Goal: Task Accomplishment & Management: Use online tool/utility

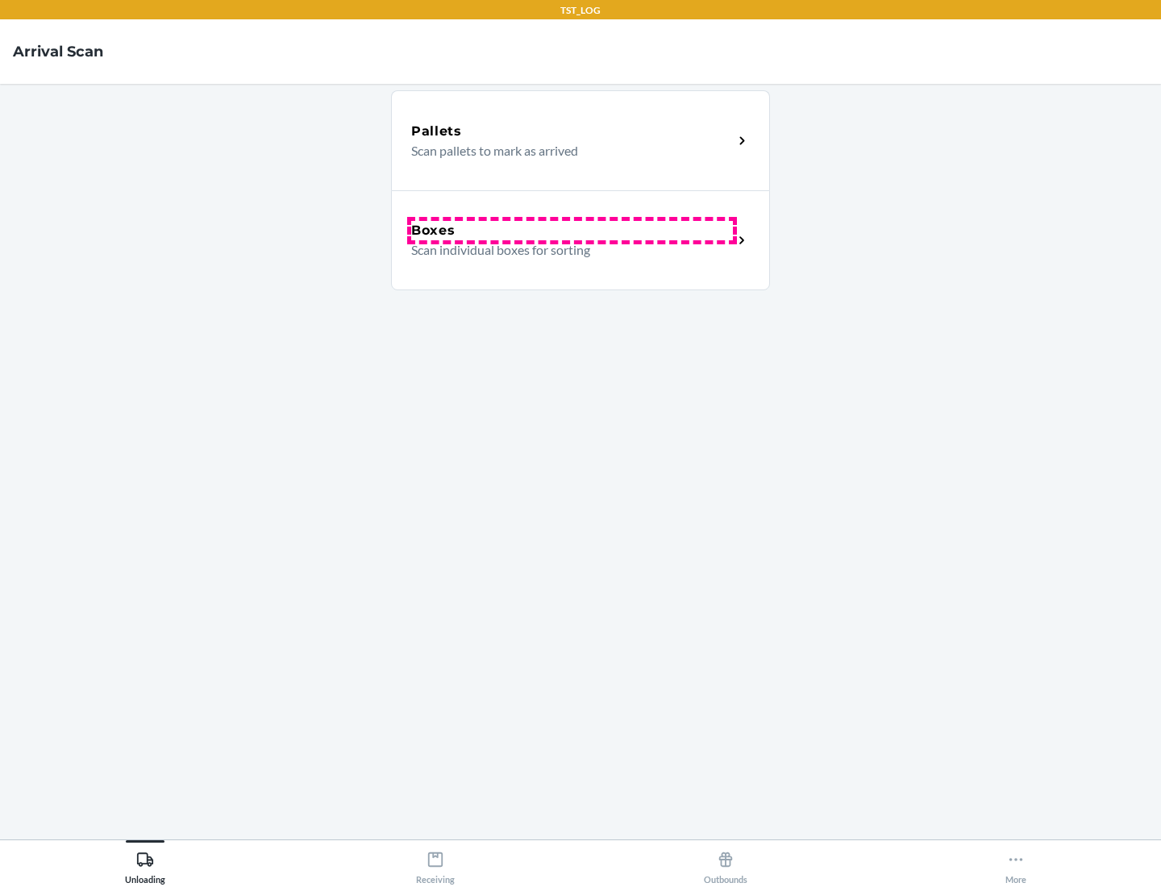
click at [572, 231] on div "Boxes" at bounding box center [572, 230] width 322 height 19
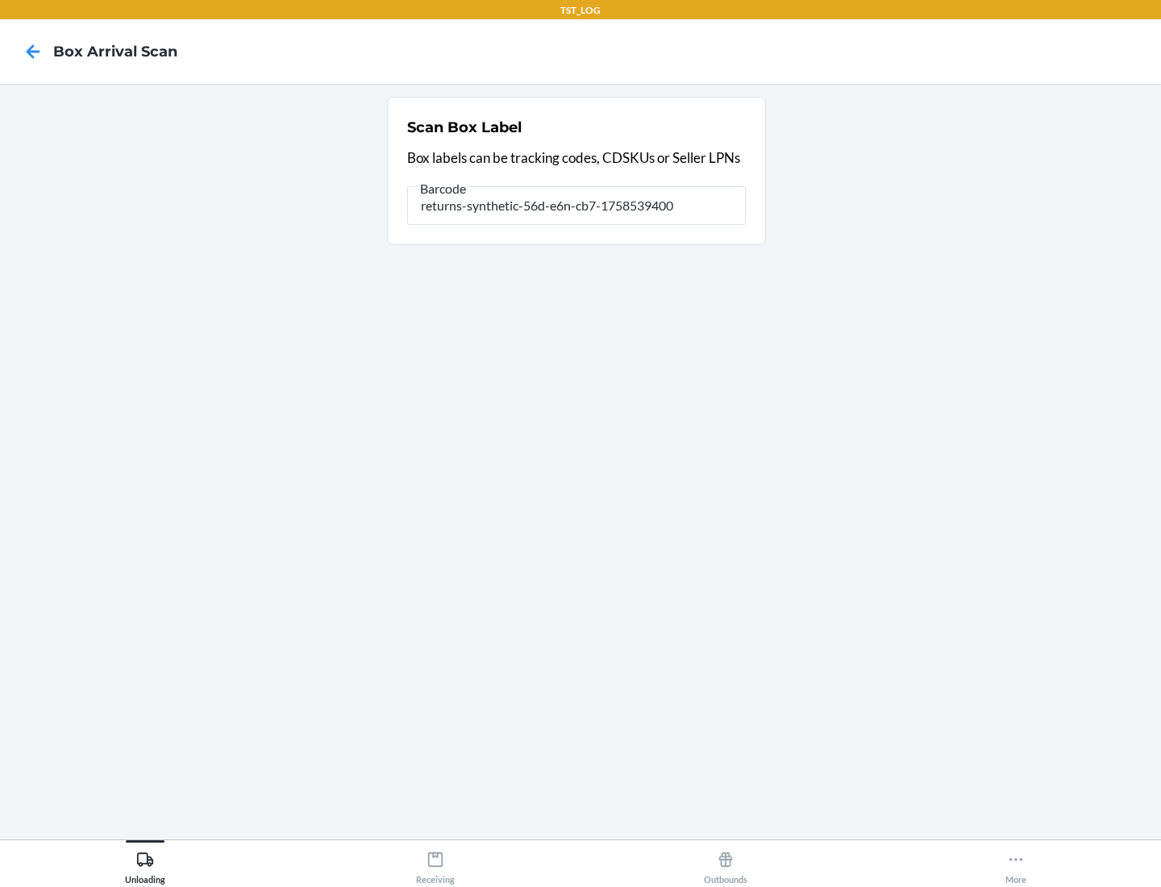
type input "returns-synthetic-56d-e6n-cb7-1758539400"
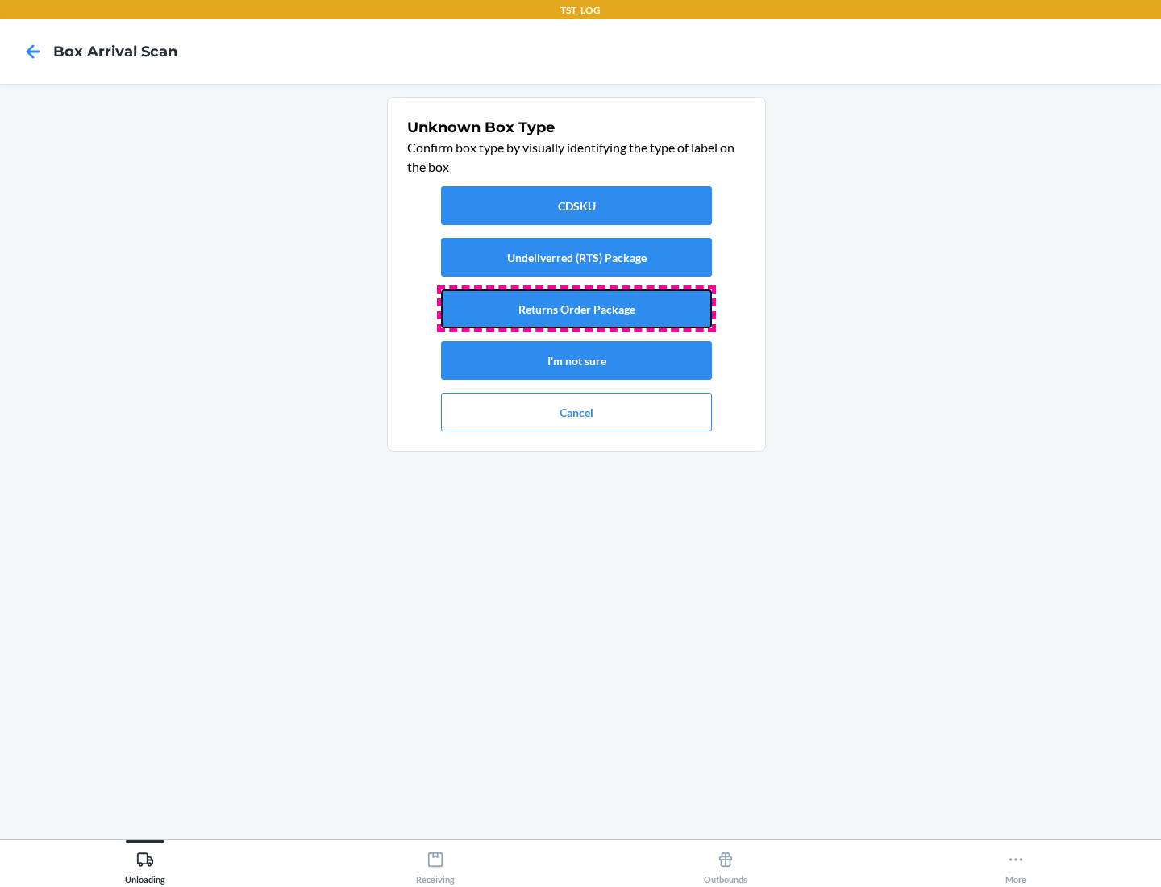
click at [577, 309] on button "Returns Order Package" at bounding box center [576, 309] width 271 height 39
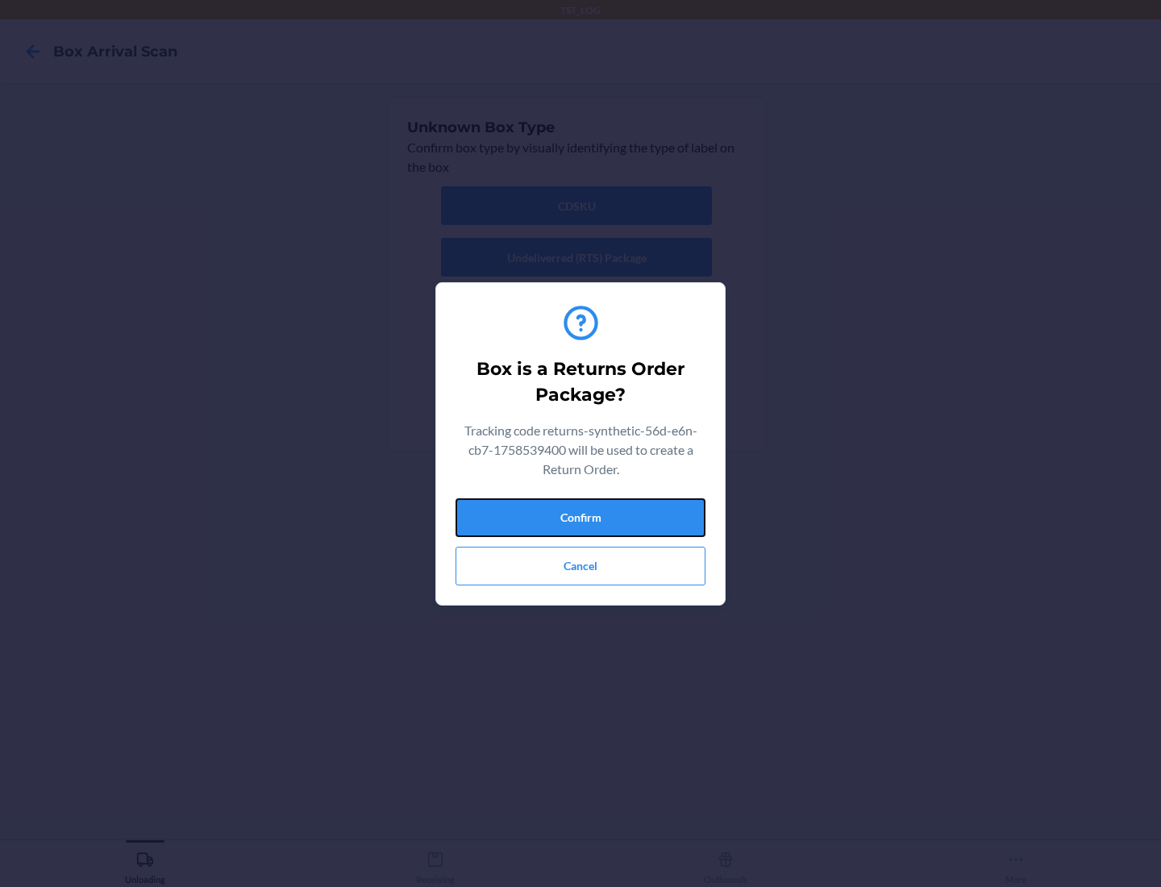
click at [581, 517] on button "Confirm" at bounding box center [581, 517] width 250 height 39
